Goal: Task Accomplishment & Management: Manage account settings

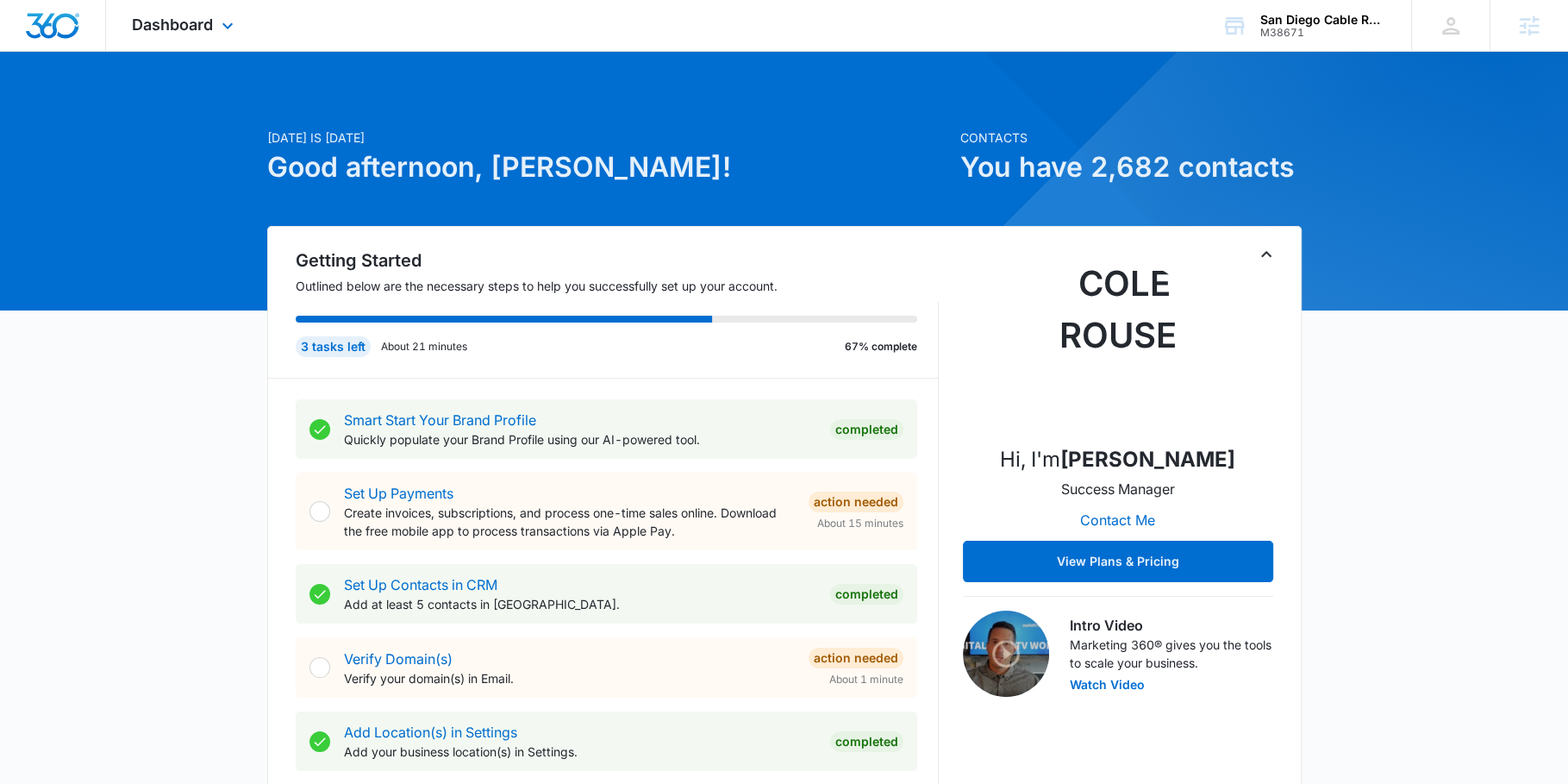
click at [187, 10] on div "Dashboard Apps Reputation Forms CRM Email Social Content Ads Intelligence Files…" at bounding box center [185, 25] width 158 height 50
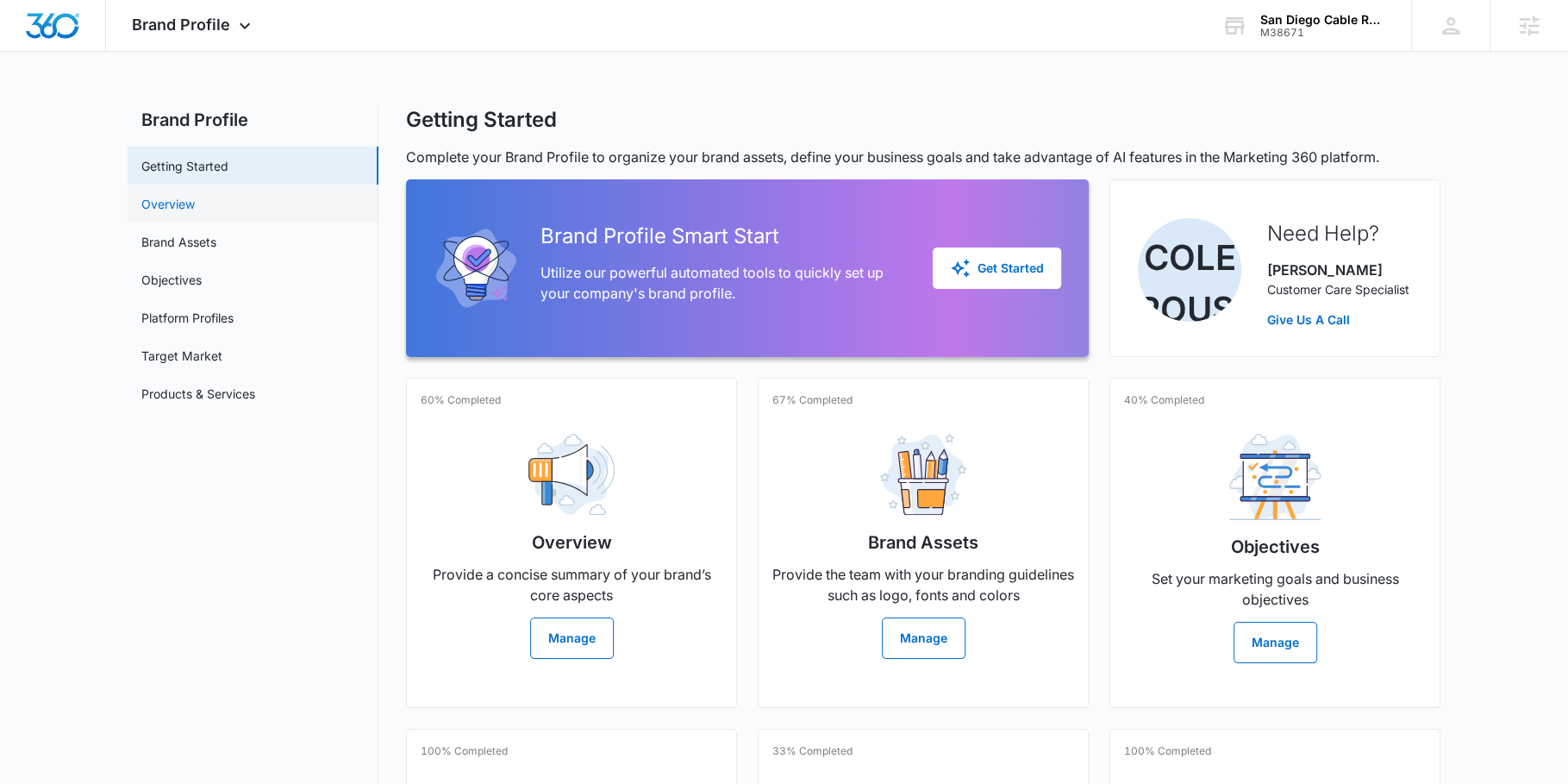
click at [195, 207] on link "Overview" at bounding box center [167, 204] width 53 height 18
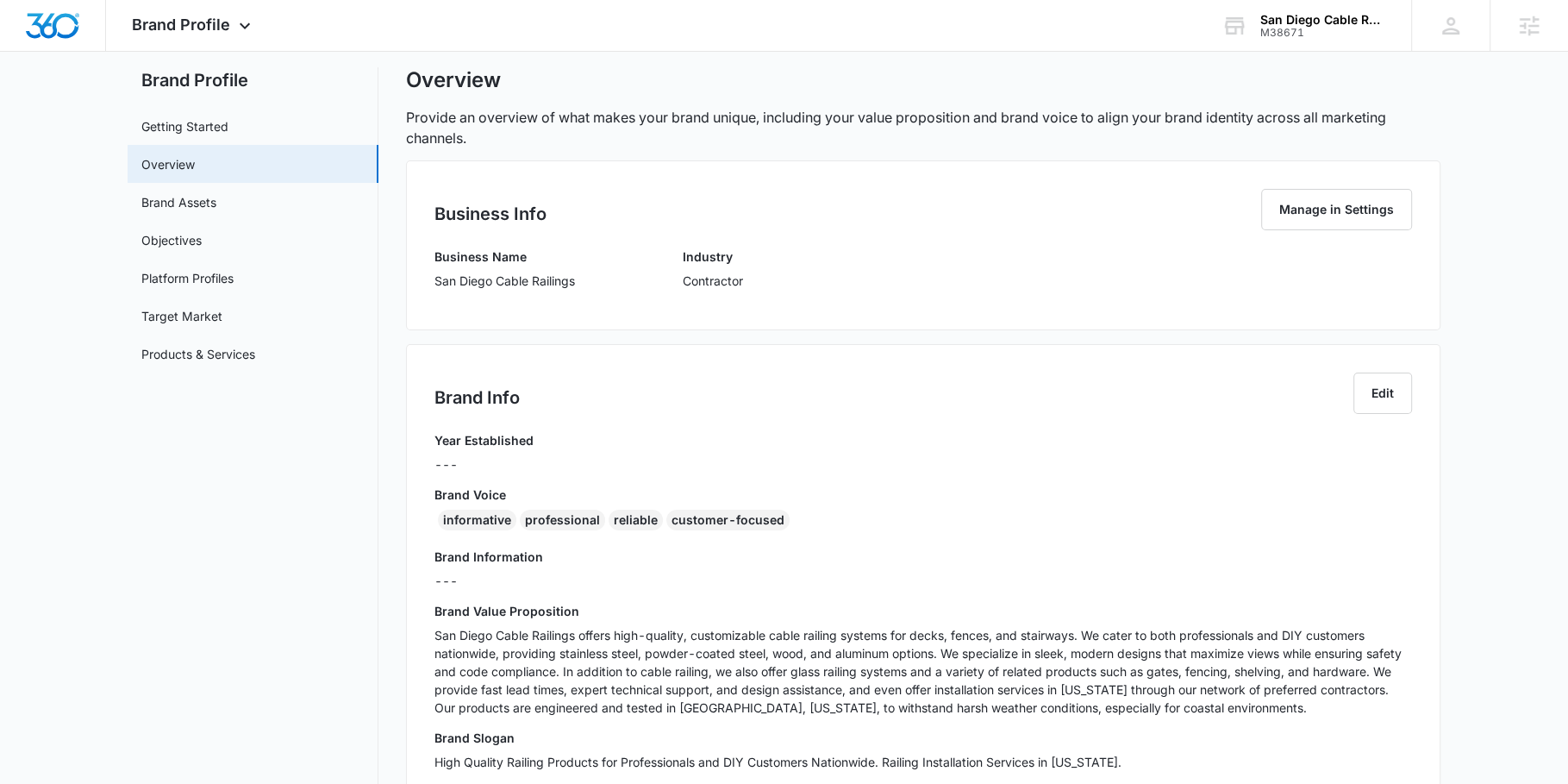
scroll to position [173, 0]
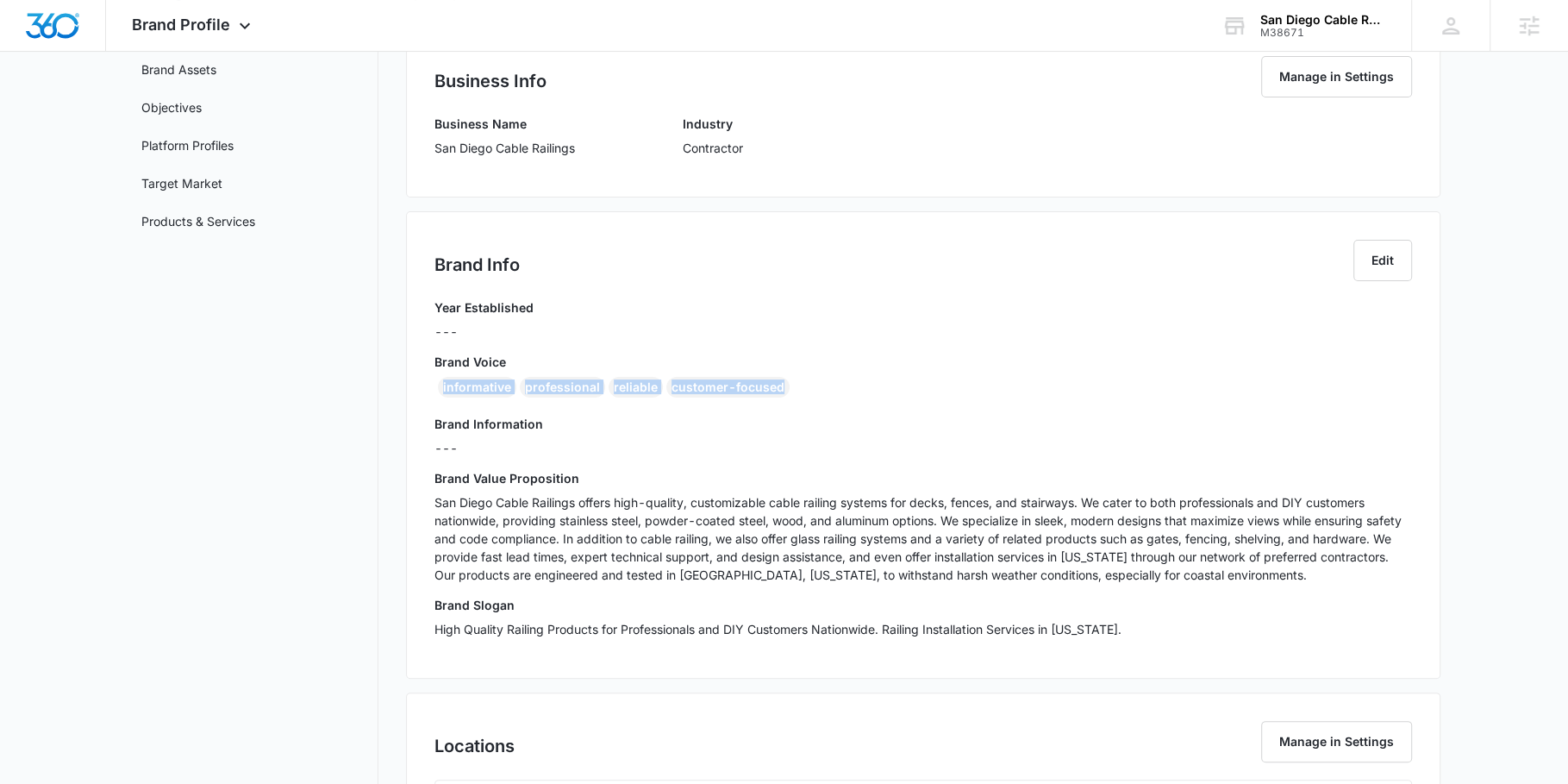
drag, startPoint x: 578, startPoint y: 362, endPoint x: 427, endPoint y: 377, distance: 151.7
click at [427, 377] on div "Brand Info Edit Year Established --- Brand Voice informative professional relia…" at bounding box center [924, 445] width 1035 height 467
copy div "informative professional reliable customer-focused"
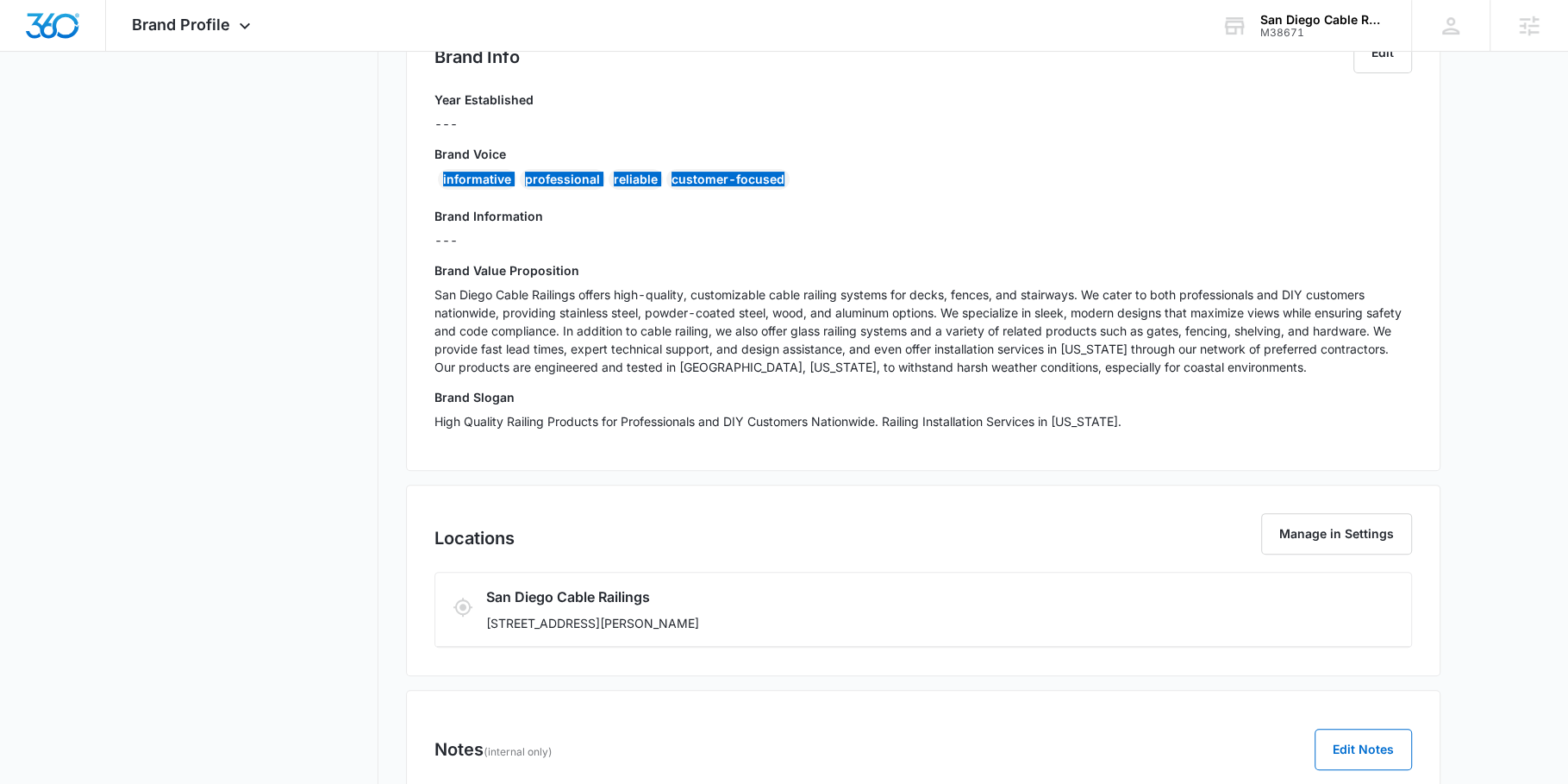
scroll to position [466, 0]
